Goal: Find specific page/section: Find specific page/section

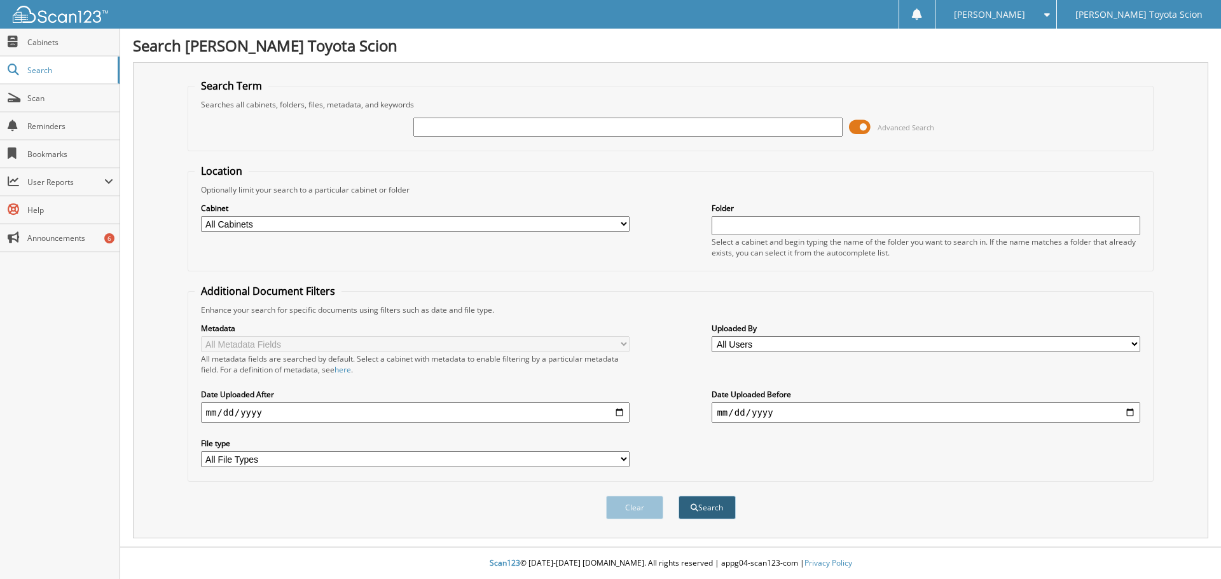
click at [707, 499] on button "Search" at bounding box center [706, 508] width 57 height 24
click at [540, 128] on input "text" at bounding box center [627, 127] width 429 height 19
paste input "6277893"
type input "6277893"
click at [689, 501] on button "Search" at bounding box center [706, 508] width 57 height 24
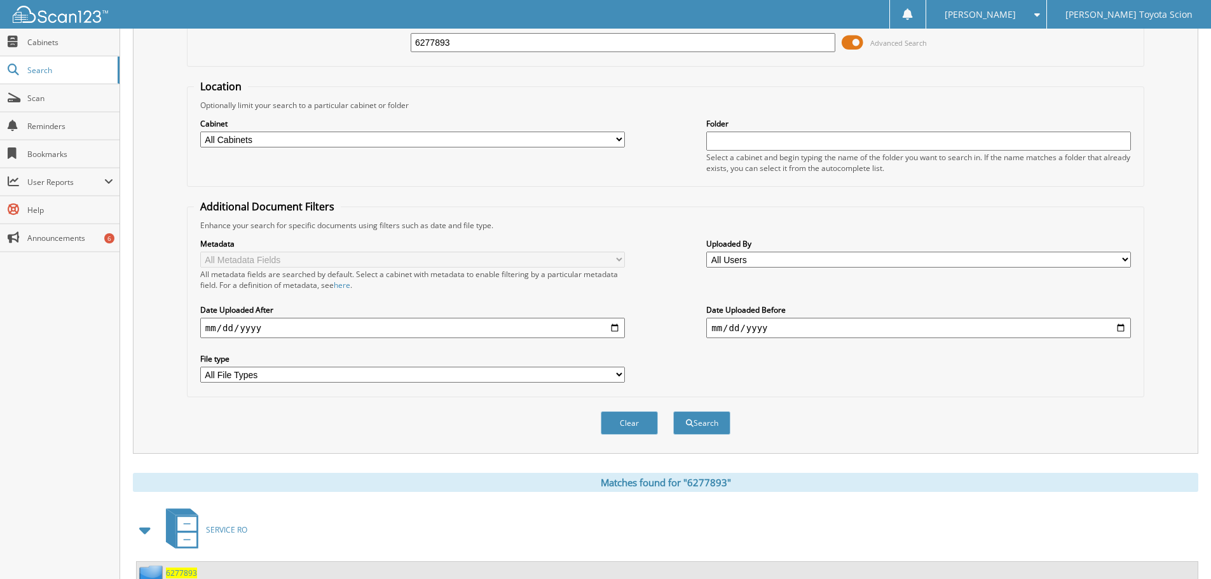
scroll to position [181, 0]
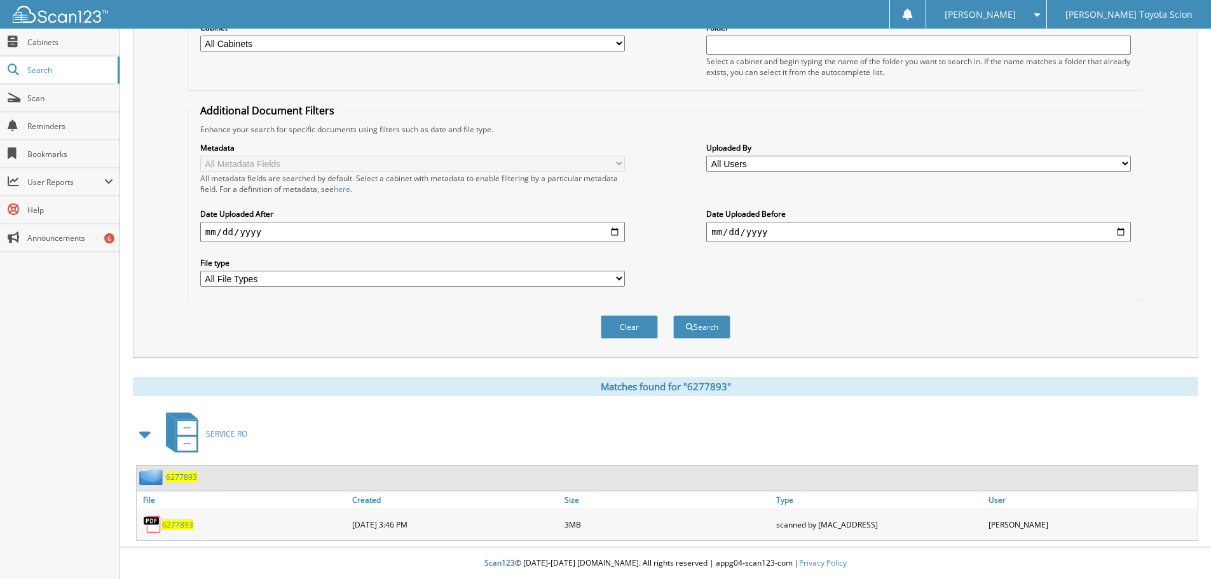
click at [168, 525] on span "6277893" at bounding box center [177, 524] width 31 height 11
